Goal: Ask a question

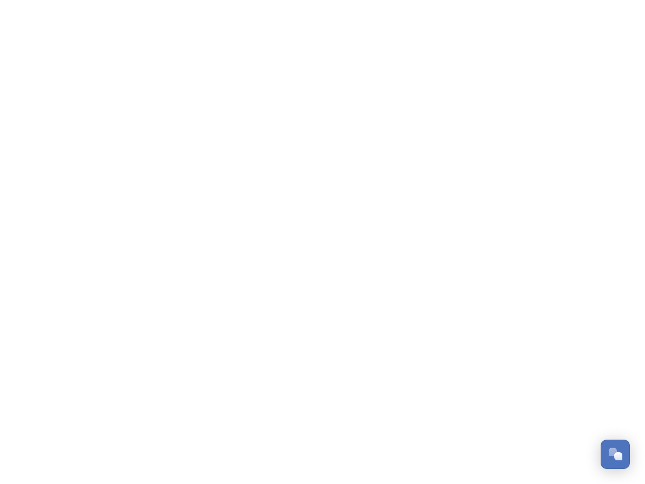
click at [616, 454] on div "Open Chat" at bounding box center [619, 456] width 8 height 8
click at [619, 342] on div "👋 Hi there - Have any questions for us? We’re here to help! Just drop us a mess…" at bounding box center [540, 288] width 182 height 252
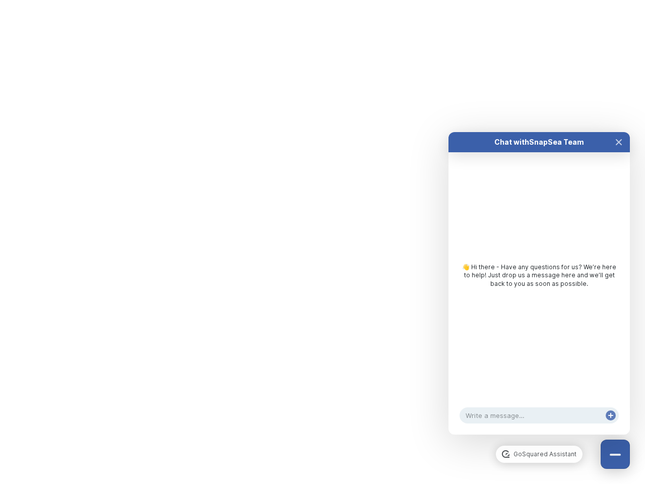
click at [540, 435] on div "Chat with SnapSea Team GoSquared Assistant 👋 Hi there - Have any questions for …" at bounding box center [540, 283] width 182 height 303
click at [540, 293] on div "👋 Hi there - Have any questions for us? We’re here to help! Just drop us a mess…" at bounding box center [540, 278] width 182 height 252
click at [619, 152] on div "👋 Hi there - Have any questions for us? We’re here to help! Just drop us a mess…" at bounding box center [540, 278] width 182 height 252
click at [611, 426] on div "Chat with SnapSea Team GoSquared Assistant 👋 Hi there - Have any questions for …" at bounding box center [540, 283] width 182 height 303
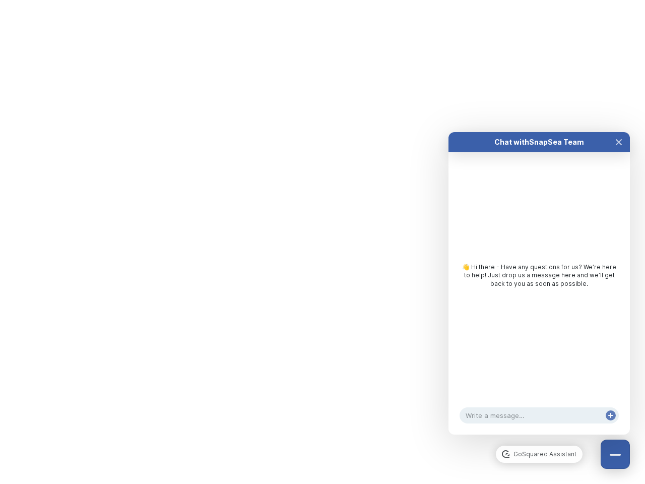
click at [323, 0] on html "/p/collection/tempest/tourism-academy-2025 Dismiss GoSquared Assistant Chat wit…" at bounding box center [322, 0] width 645 height 0
click at [315, 0] on html "/p/collection/tempest/tourism-academy-2025 Dismiss GoSquared Assistant Chat wit…" at bounding box center [322, 0] width 645 height 0
